Goal: Complete application form: Complete application form

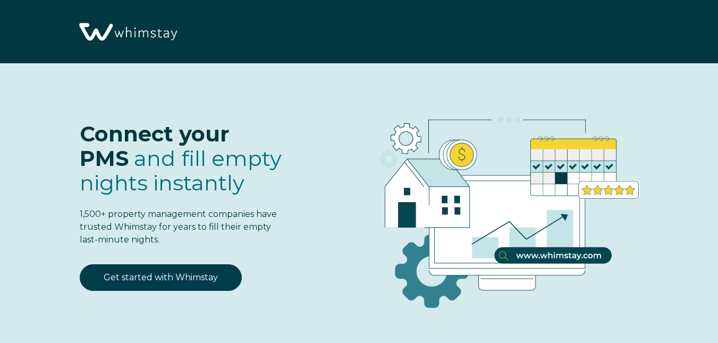
select select "US"
select select "Standard"
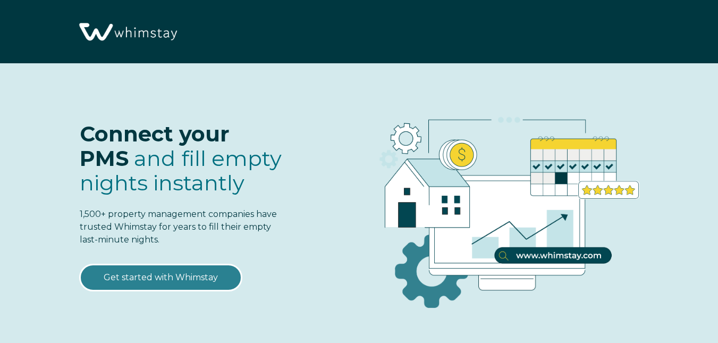
click at [150, 278] on link "Get started with Whimstay" at bounding box center [161, 277] width 162 height 27
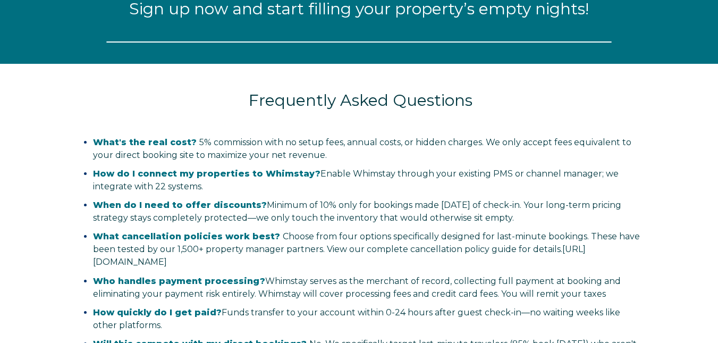
select select "US"
select select "Standard"
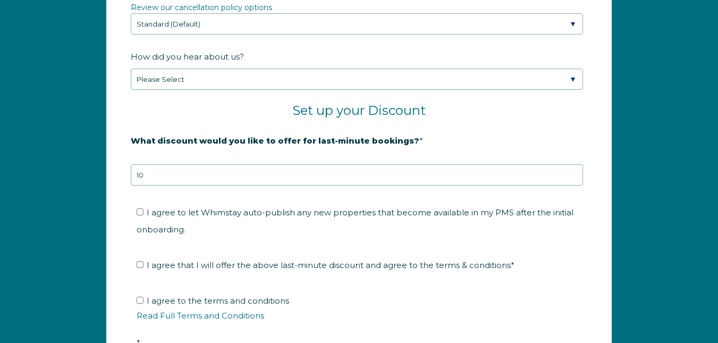
scroll to position [1665, 0]
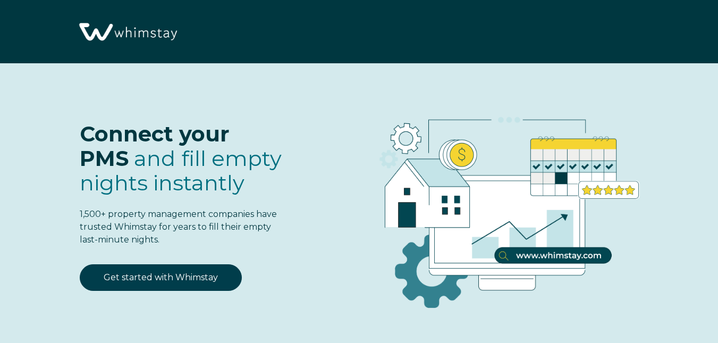
select select "US"
select select "Standard"
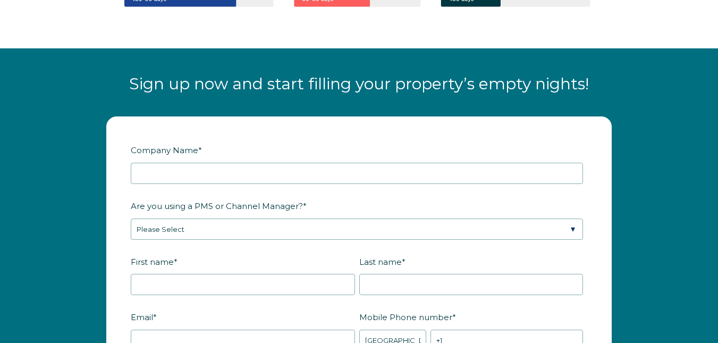
scroll to position [1126, 0]
